Goal: Transaction & Acquisition: Purchase product/service

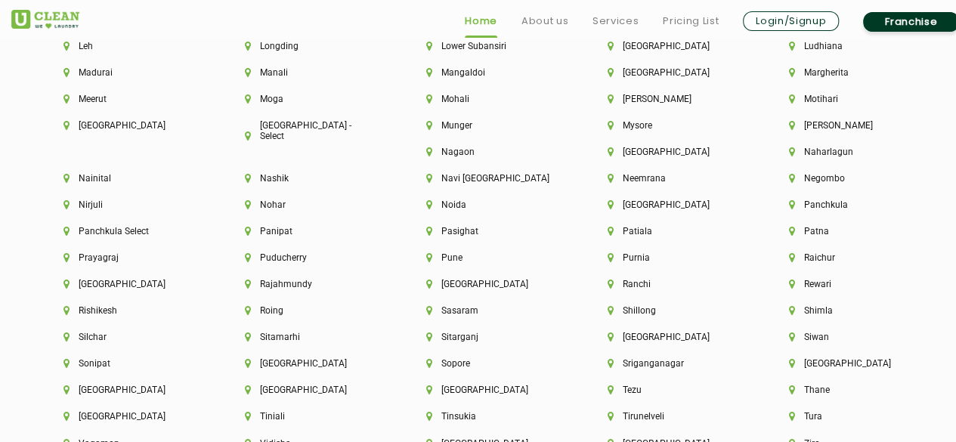
scroll to position [3928, 0]
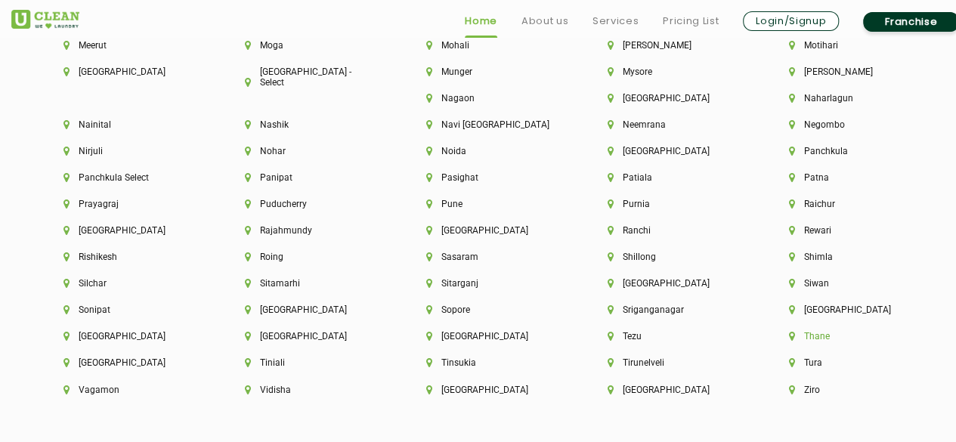
click at [789, 341] on li "Thane" at bounding box center [854, 336] width 130 height 11
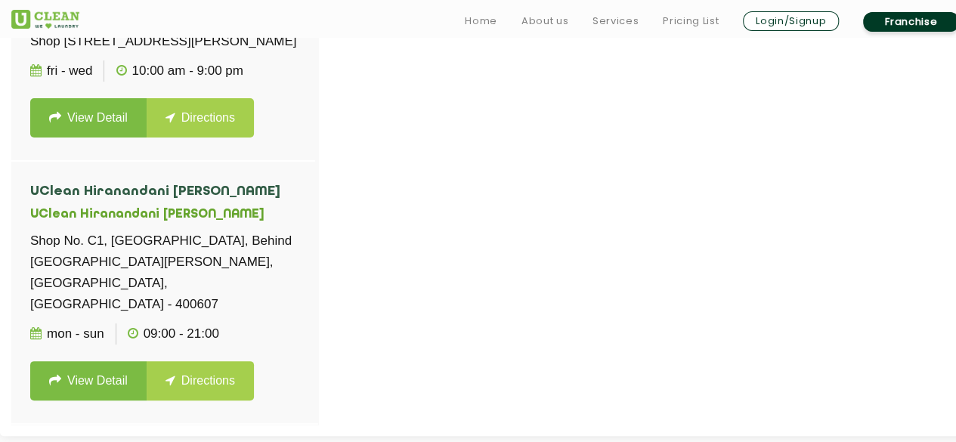
scroll to position [542, 0]
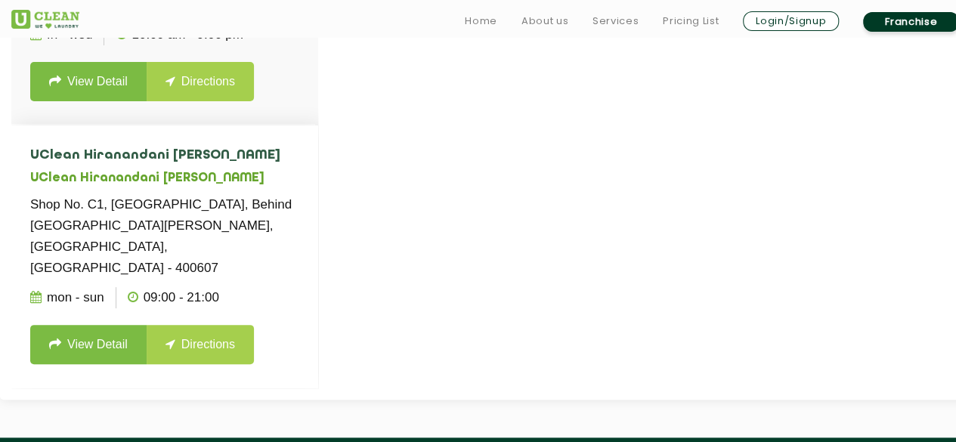
click at [121, 186] on h5 "UClean Hiranandani [PERSON_NAME]" at bounding box center [164, 178] width 269 height 14
click at [122, 341] on link "View Detail" at bounding box center [88, 344] width 116 height 39
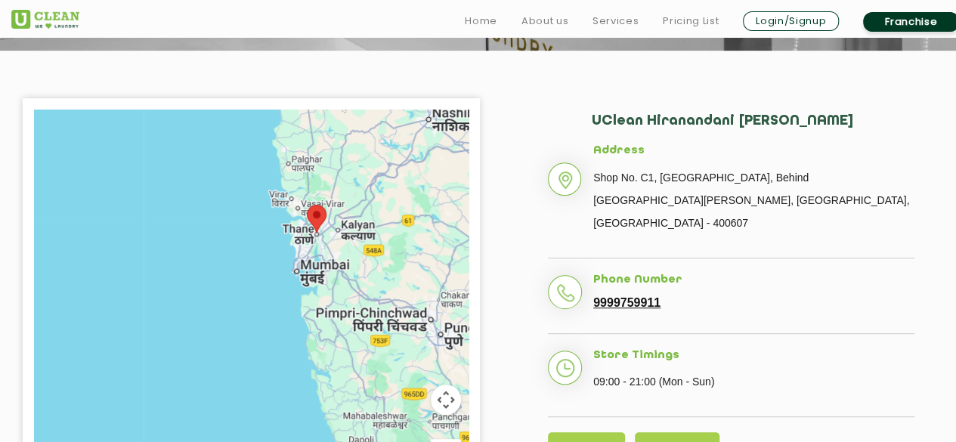
scroll to position [453, 0]
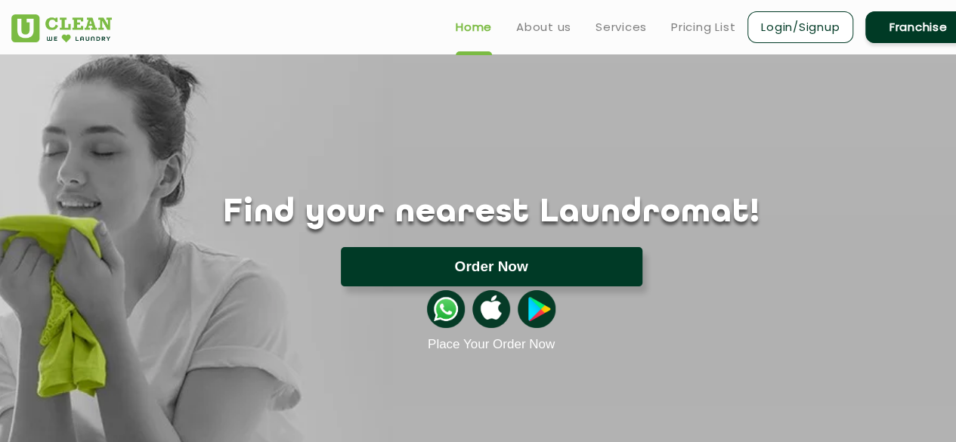
click at [532, 272] on button "Order Now" at bounding box center [491, 266] width 301 height 39
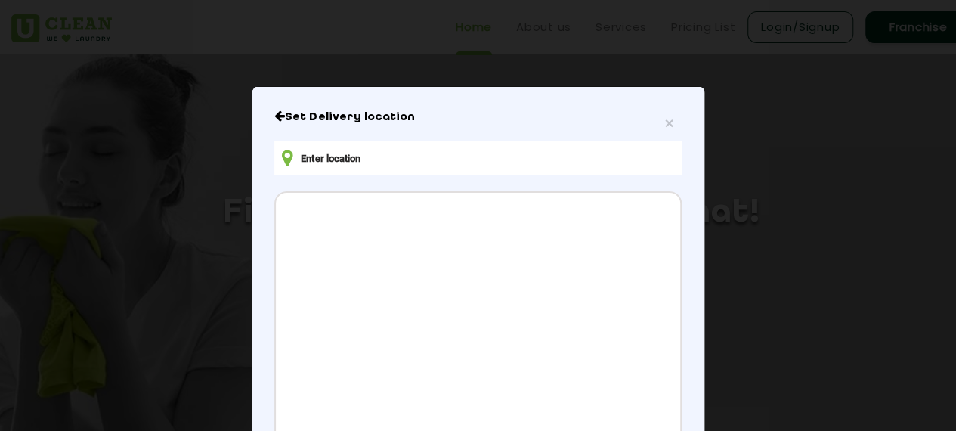
click at [499, 156] on input "text" at bounding box center [477, 158] width 406 height 34
click at [670, 128] on div "Set Delivery location Address CONFIRM LOCATION" at bounding box center [477, 365] width 406 height 510
click at [665, 125] on span "×" at bounding box center [668, 122] width 9 height 17
